Goal: Task Accomplishment & Management: Manage account settings

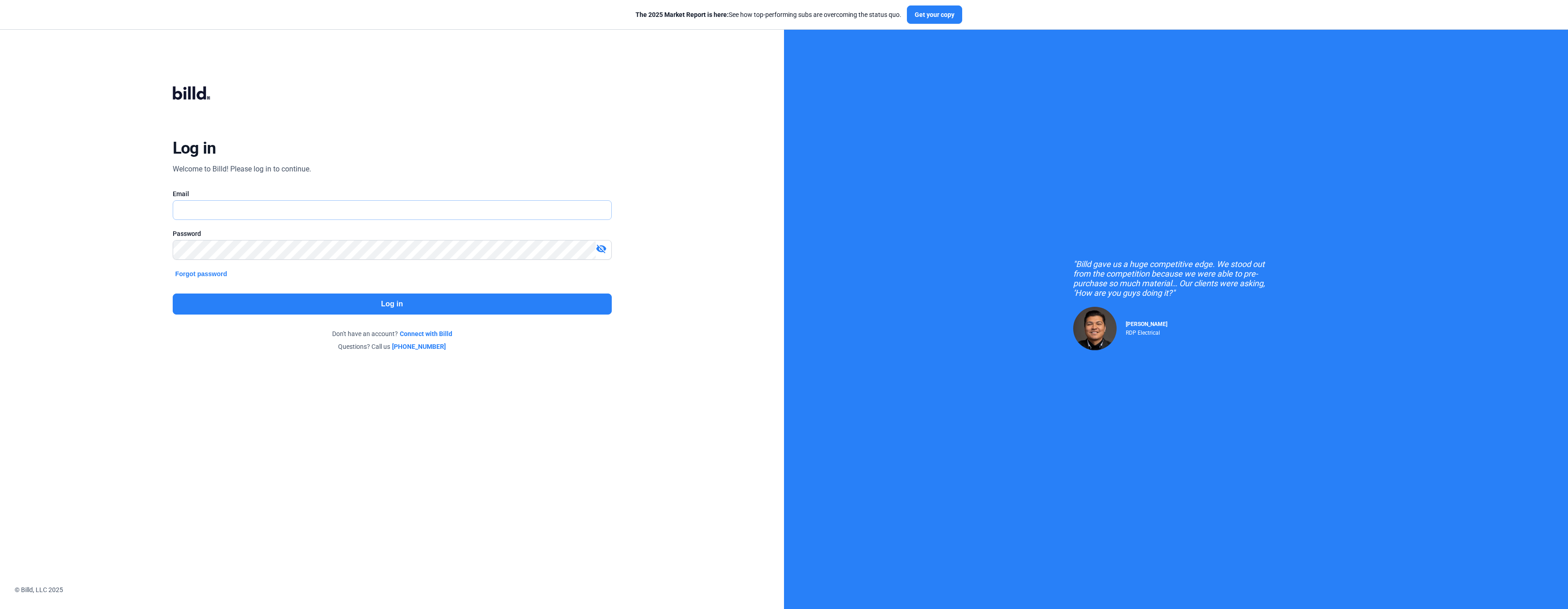
type input "[EMAIL_ADDRESS][DOMAIN_NAME]"
click at [389, 305] on button "Log in" at bounding box center [392, 304] width 439 height 21
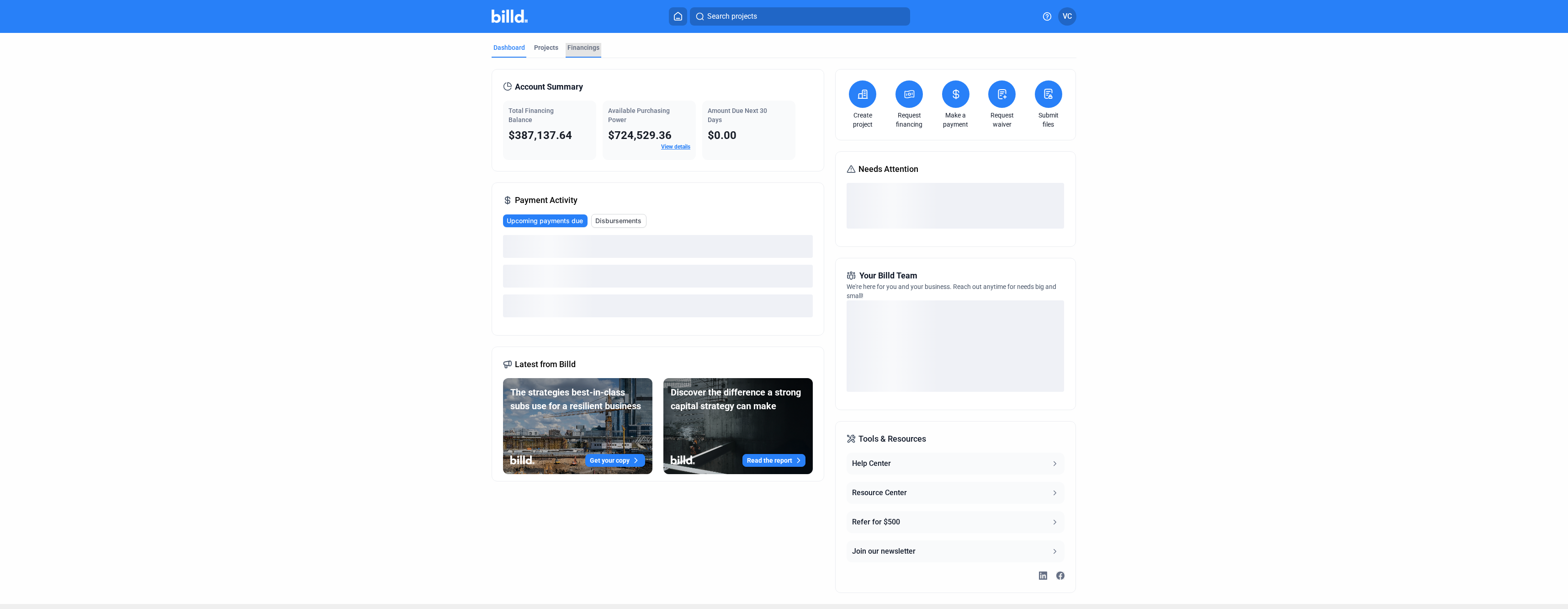
click at [586, 48] on div "Financings" at bounding box center [583, 48] width 32 height 9
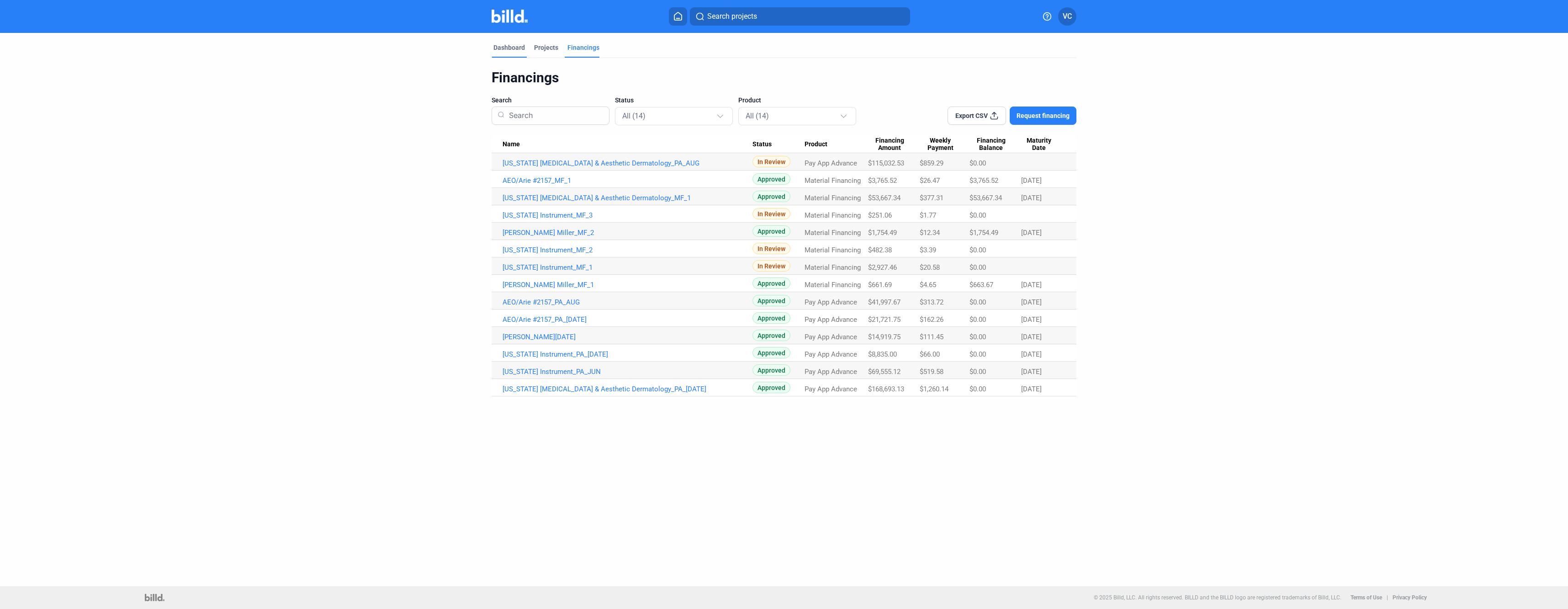
click at [515, 48] on div "Dashboard" at bounding box center [509, 48] width 32 height 9
